Goal: Navigation & Orientation: Find specific page/section

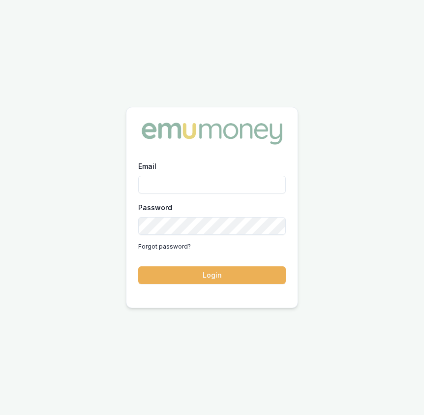
type input "Eujin.ooi@emumoney.com.au"
click at [206, 278] on button "Login" at bounding box center [212, 275] width 148 height 18
click at [206, 278] on form "Email Eujin.ooi@emumoney.com.au Password Forgot password? Login" at bounding box center [212, 222] width 148 height 124
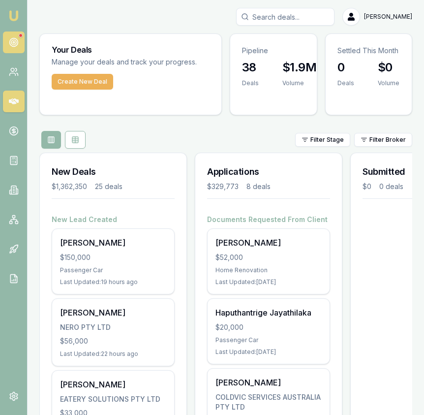
click at [15, 40] on circle at bounding box center [13, 42] width 5 height 5
